Goal: Task Accomplishment & Management: Use online tool/utility

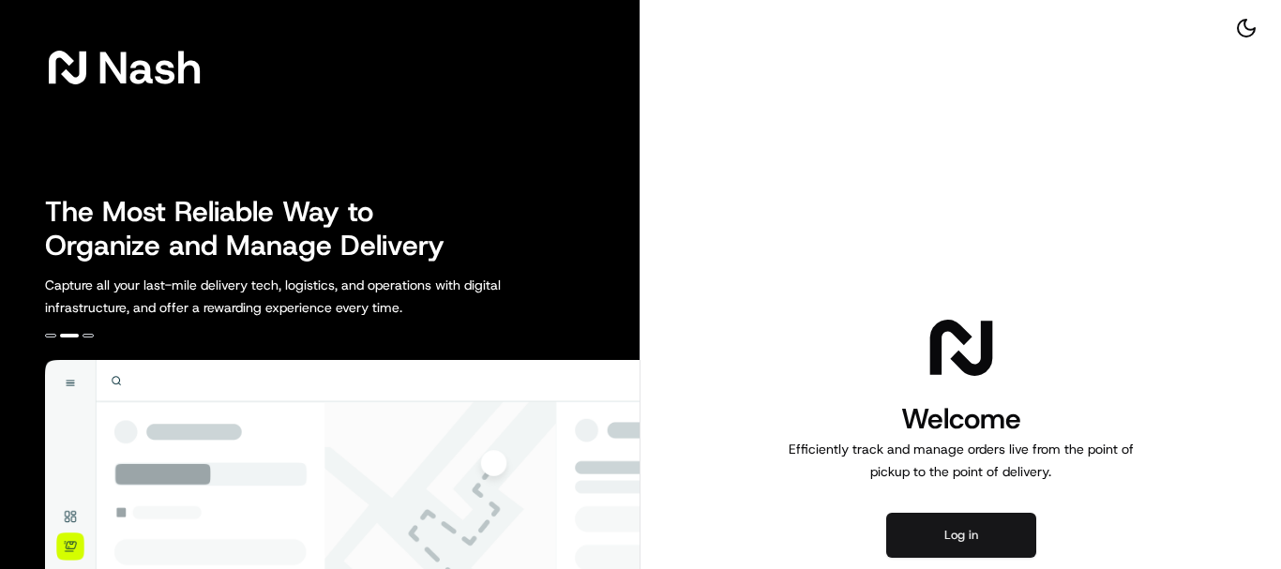
click at [984, 538] on button "Log in" at bounding box center [961, 535] width 150 height 45
